Goal: Transaction & Acquisition: Purchase product/service

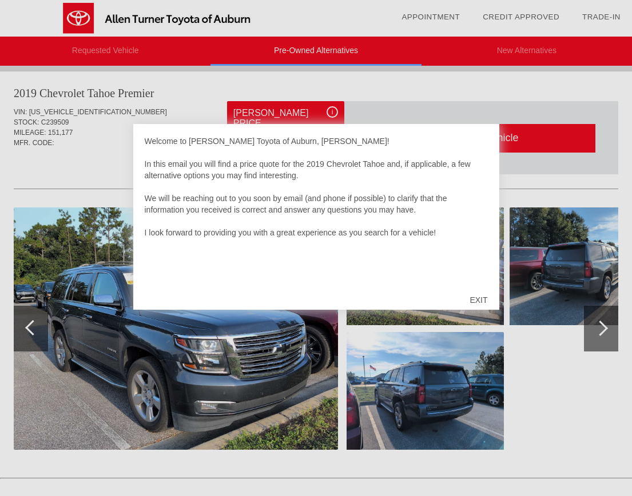
click at [479, 297] on div "EXIT" at bounding box center [478, 300] width 41 height 34
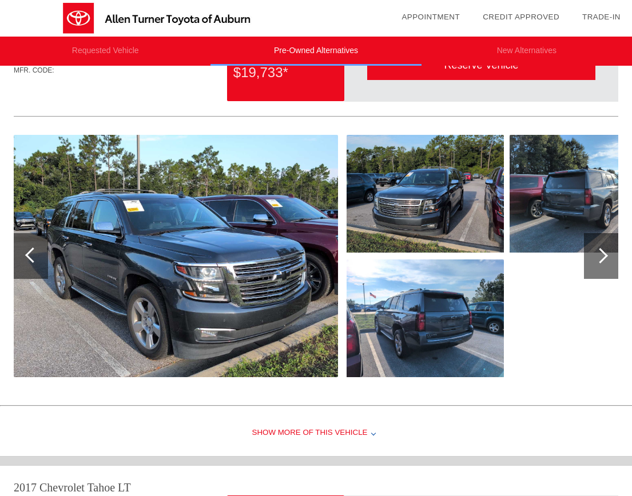
scroll to position [527, 0]
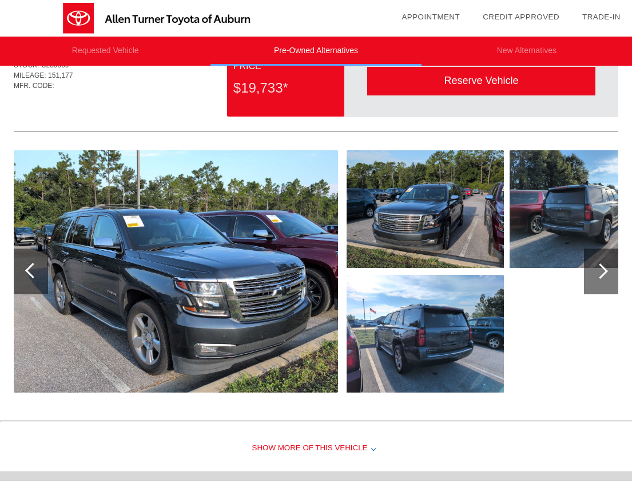
click at [596, 272] on div at bounding box center [599, 271] width 15 height 15
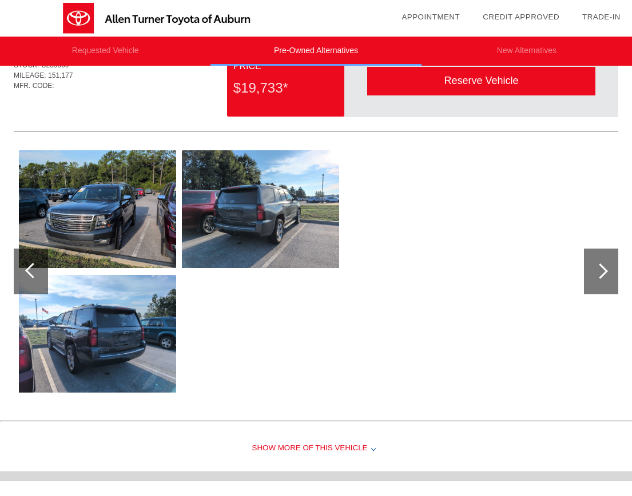
click at [38, 265] on div at bounding box center [31, 272] width 34 height 46
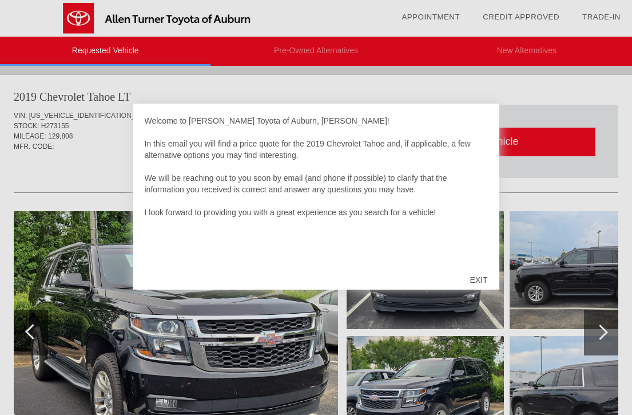
click at [477, 277] on div "EXIT" at bounding box center [478, 279] width 41 height 34
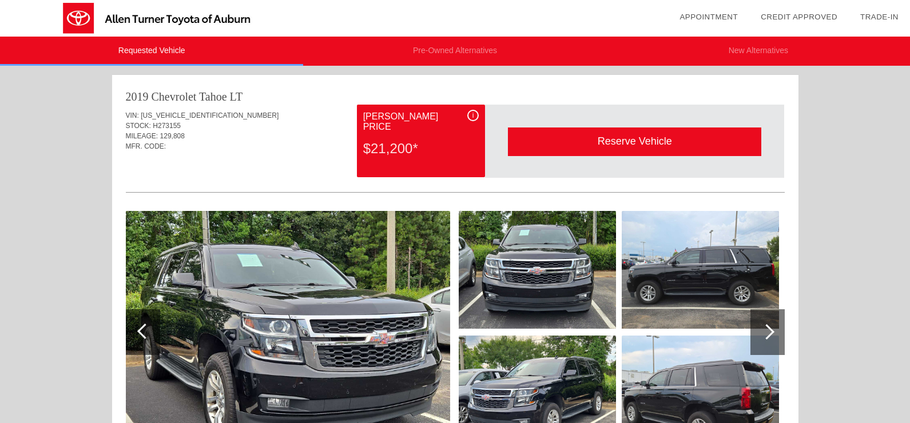
click at [640, 16] on link "Trade-In" at bounding box center [879, 17] width 38 height 9
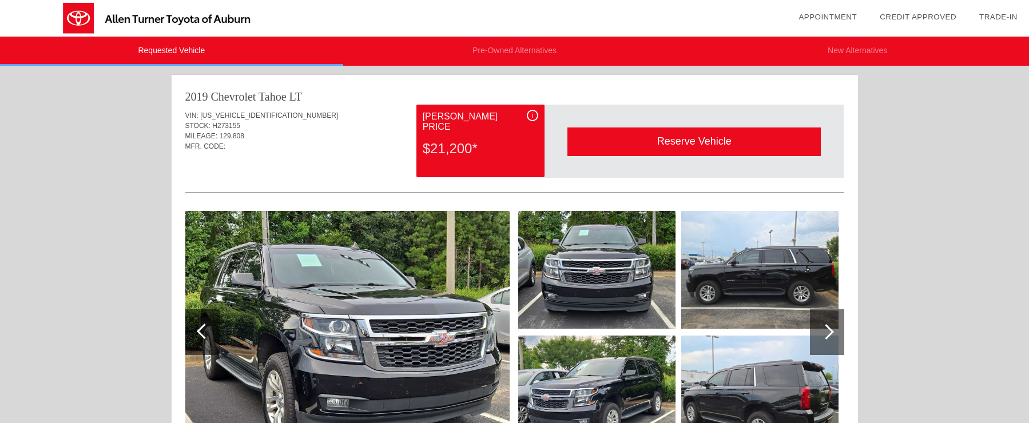
click at [640, 14] on link "Credit Approved" at bounding box center [918, 17] width 77 height 9
